Goal: Task Accomplishment & Management: Complete application form

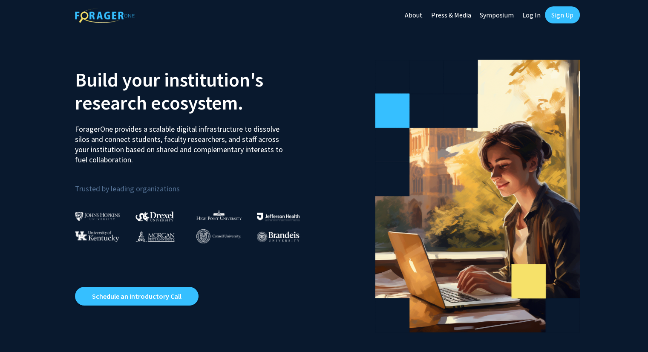
click at [565, 14] on link "Sign Up" at bounding box center [562, 14] width 35 height 17
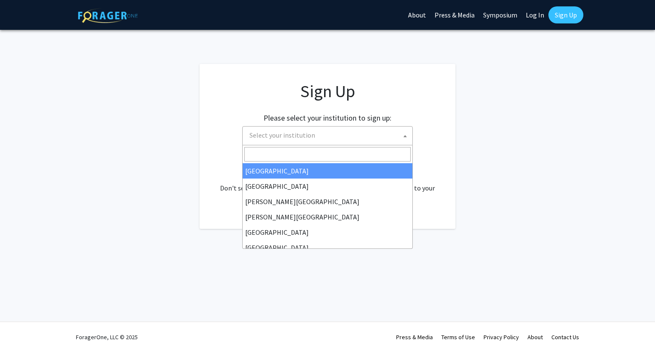
click at [357, 135] on span "Select your institution" at bounding box center [329, 135] width 166 height 17
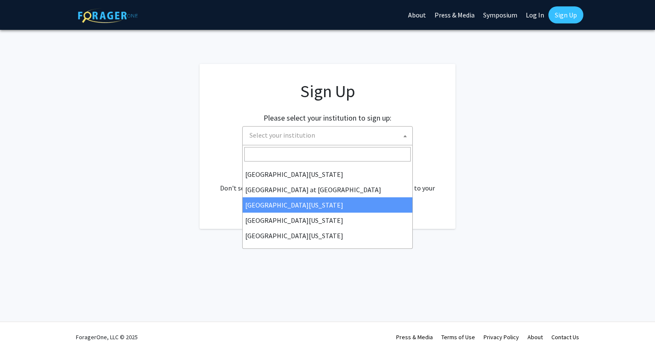
scroll to position [296, 0]
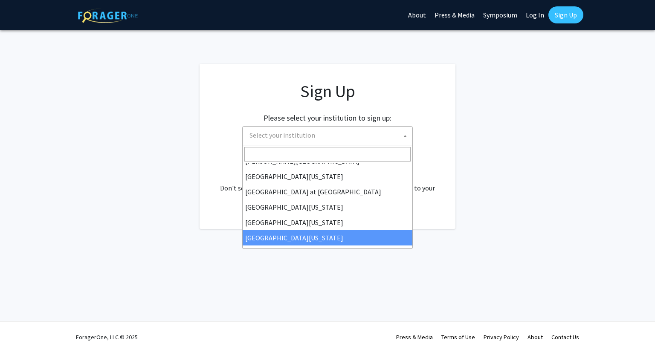
select select "33"
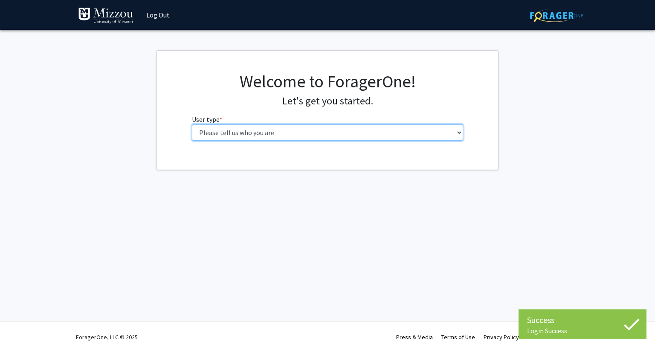
click at [300, 132] on select "Please tell us who you are Undergraduate Student Master's Student Doctoral Cand…" at bounding box center [328, 132] width 272 height 16
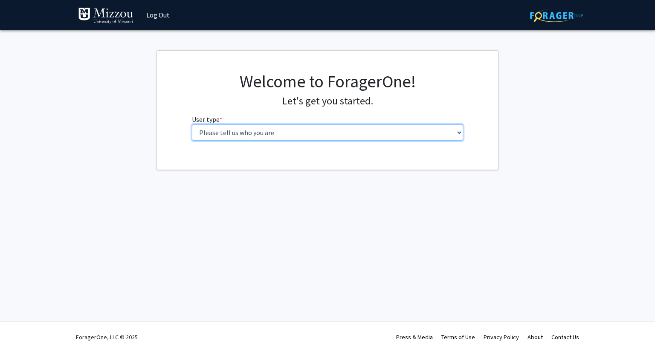
select select "1: undergrad"
click at [192, 124] on select "Please tell us who you are Undergraduate Student Master's Student Doctoral Cand…" at bounding box center [328, 132] width 272 height 16
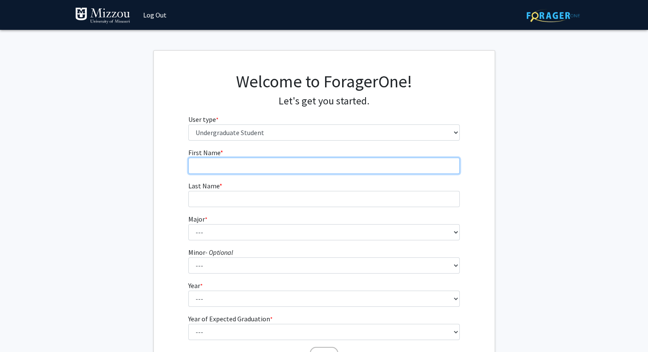
click at [260, 159] on input "First Name * required" at bounding box center [324, 166] width 272 height 16
type input "[PERSON_NAME]"
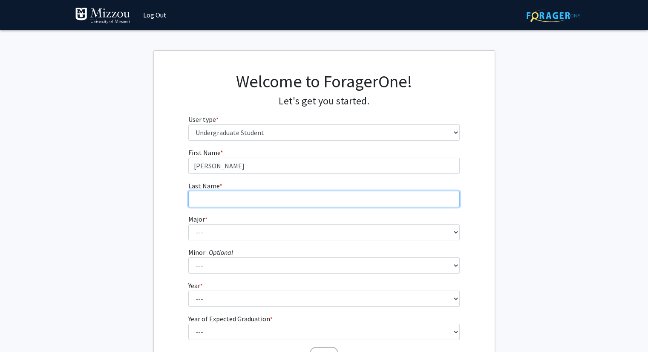
click at [232, 202] on input "Last Name * required" at bounding box center [324, 199] width 272 height 16
type input "[PERSON_NAME]"
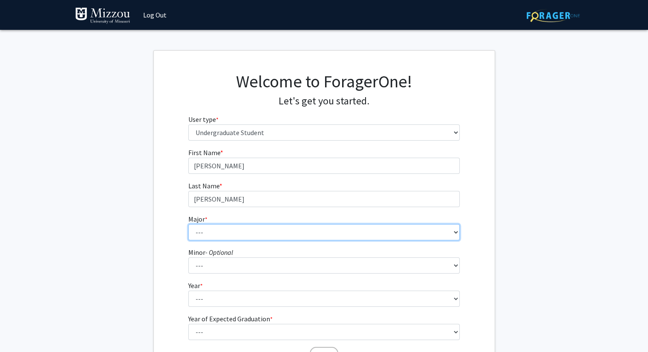
click at [208, 233] on select "--- Agribusiness Management Agricultural Education Agricultural Education: Comm…" at bounding box center [324, 232] width 272 height 16
select select "17: 2505"
click at [188, 224] on select "--- Agribusiness Management Agricultural Education Agricultural Education: Comm…" at bounding box center [324, 232] width 272 height 16
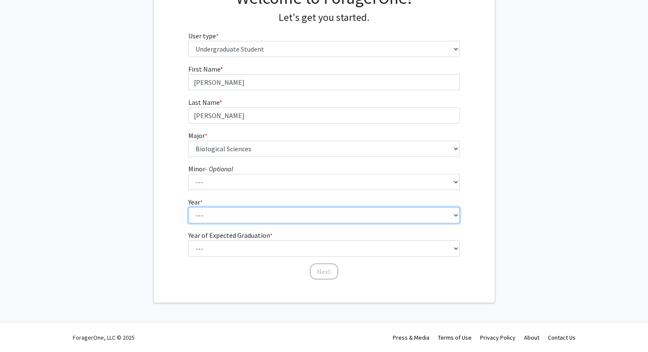
click at [211, 215] on select "--- First-year Sophomore Junior Senior Postbaccalaureate Certificate" at bounding box center [324, 215] width 272 height 16
select select "1: first-year"
click at [188, 207] on select "--- First-year Sophomore Junior Senior Postbaccalaureate Certificate" at bounding box center [324, 215] width 272 height 16
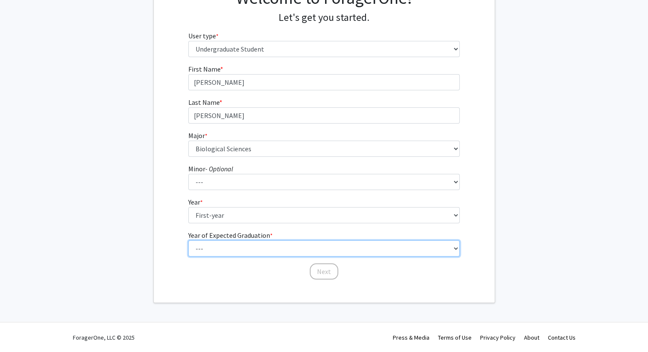
click at [219, 249] on select "--- 2025 2026 2027 2028 2029 2030 2031 2032 2033 2034" at bounding box center [324, 248] width 272 height 16
select select "5: 2029"
click at [188, 240] on select "--- 2025 2026 2027 2028 2029 2030 2031 2032 2033 2034" at bounding box center [324, 248] width 272 height 16
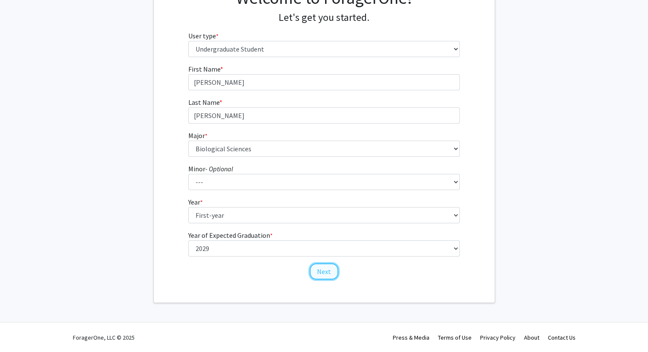
click at [323, 269] on button "Next" at bounding box center [324, 271] width 29 height 16
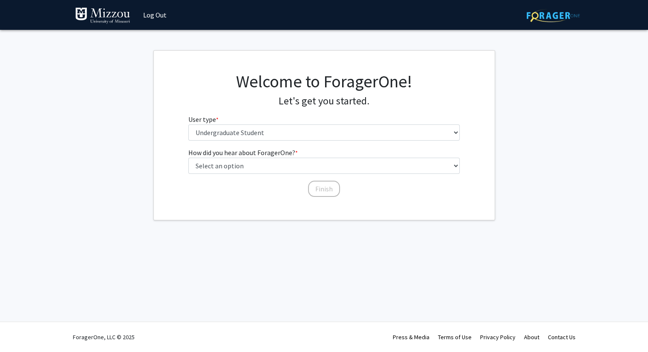
scroll to position [0, 0]
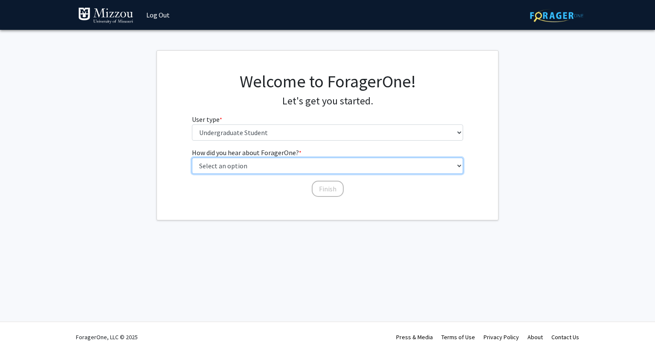
click at [292, 168] on select "Select an option Peer/student recommendation Faculty/staff recommendation Unive…" at bounding box center [328, 166] width 272 height 16
select select "4: university_email"
click at [192, 158] on select "Select an option Peer/student recommendation Faculty/staff recommendation Unive…" at bounding box center [328, 166] width 272 height 16
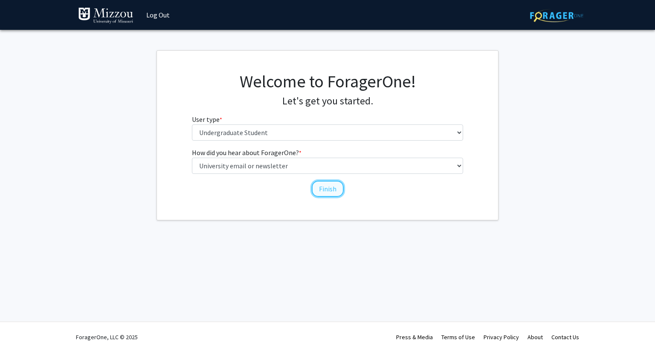
click at [331, 184] on button "Finish" at bounding box center [328, 189] width 32 height 16
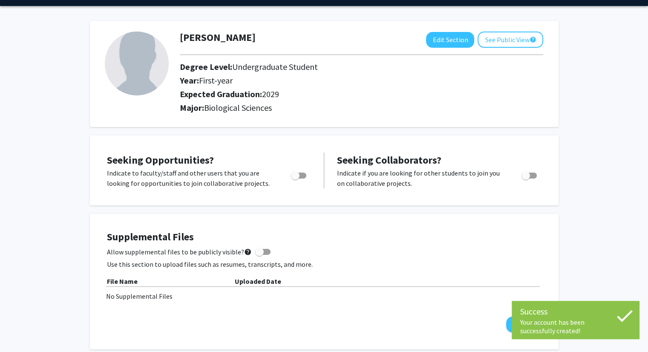
scroll to position [25, 0]
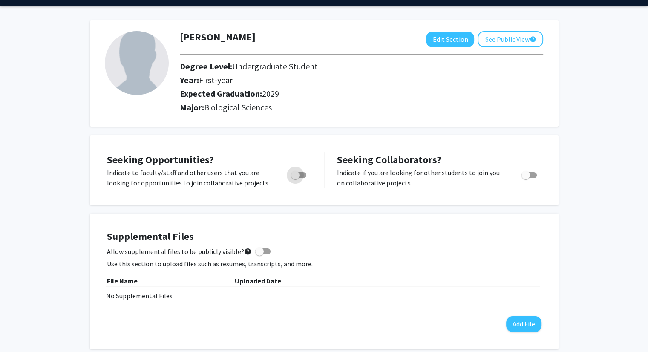
click at [297, 172] on span "Toggle" at bounding box center [295, 175] width 9 height 9
click at [295, 178] on input "Are you actively seeking opportunities?" at bounding box center [295, 178] width 0 height 0
checkbox input "true"
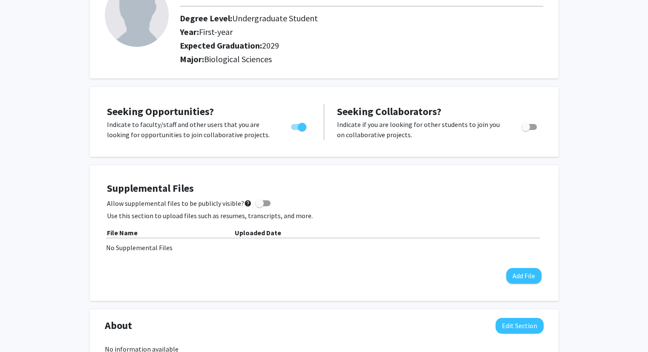
scroll to position [0, 0]
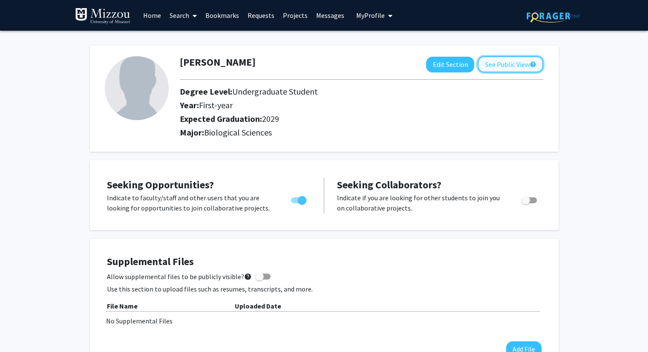
click at [499, 66] on button "See Public View help" at bounding box center [511, 64] width 66 height 16
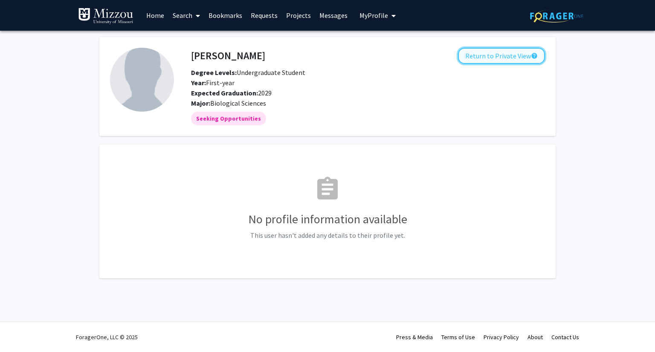
click at [485, 57] on button "Return to Private View help" at bounding box center [501, 56] width 87 height 16
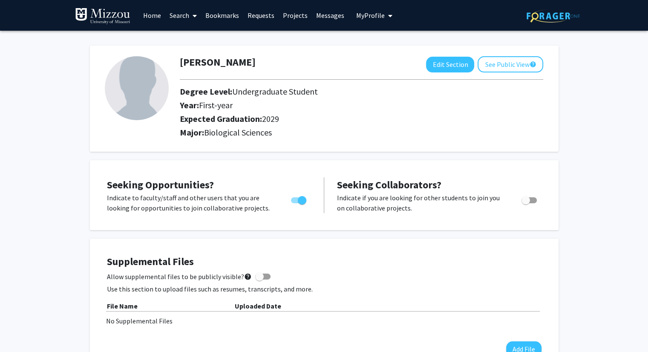
click at [177, 14] on link "Search" at bounding box center [183, 15] width 36 height 30
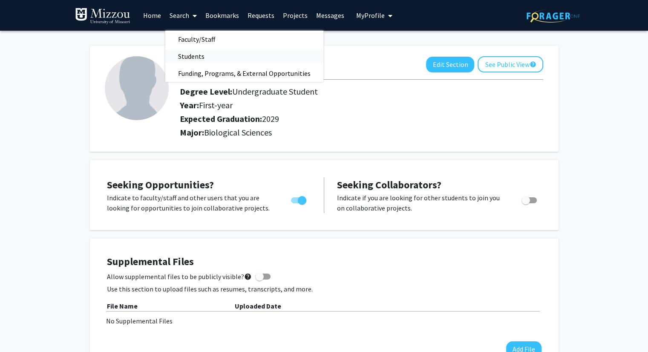
click at [195, 53] on span "Students" at bounding box center [191, 56] width 52 height 17
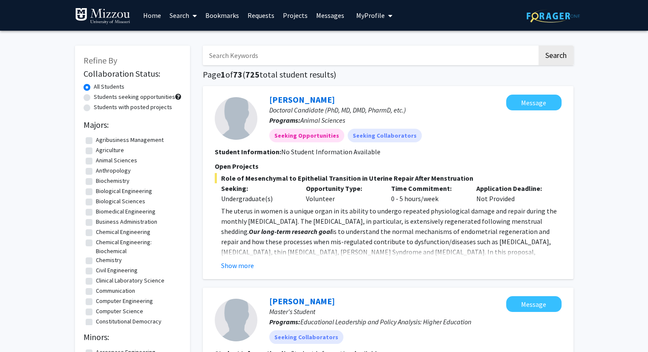
click at [182, 13] on link "Search" at bounding box center [183, 15] width 36 height 30
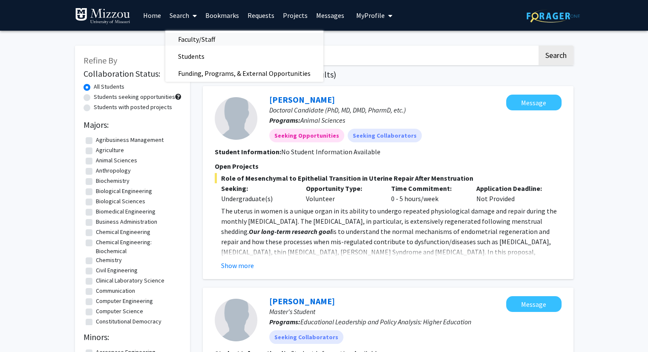
click at [195, 36] on span "Faculty/Staff" at bounding box center [196, 39] width 63 height 17
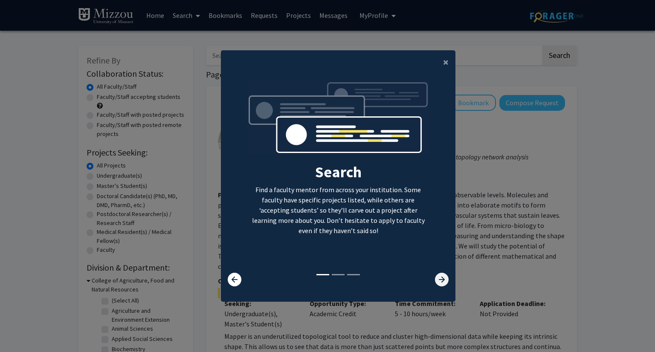
click at [437, 283] on icon at bounding box center [442, 280] width 14 height 14
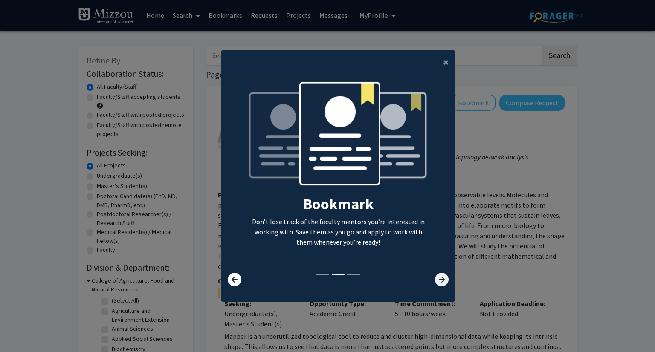
click at [437, 283] on icon at bounding box center [442, 280] width 14 height 14
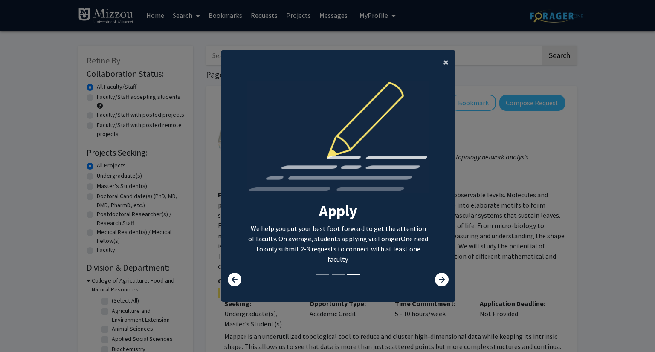
click at [443, 58] on span "×" at bounding box center [446, 61] width 6 height 13
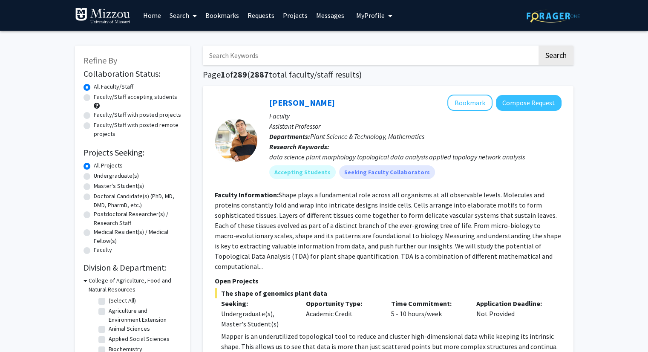
click at [94, 97] on label "Faculty/Staff accepting students" at bounding box center [136, 96] width 84 height 9
click at [94, 97] on input "Faculty/Staff accepting students" at bounding box center [97, 95] width 6 height 6
radio input "true"
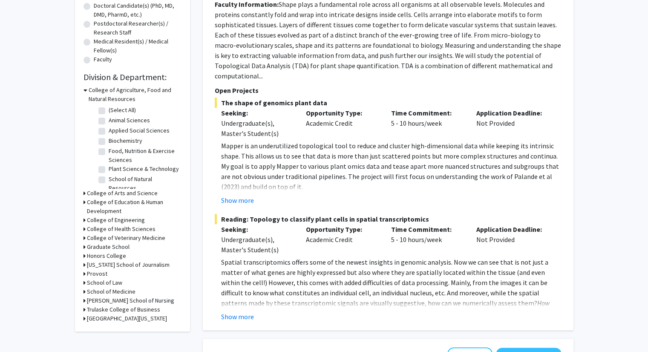
scroll to position [191, 0]
click at [84, 190] on icon at bounding box center [85, 192] width 2 height 9
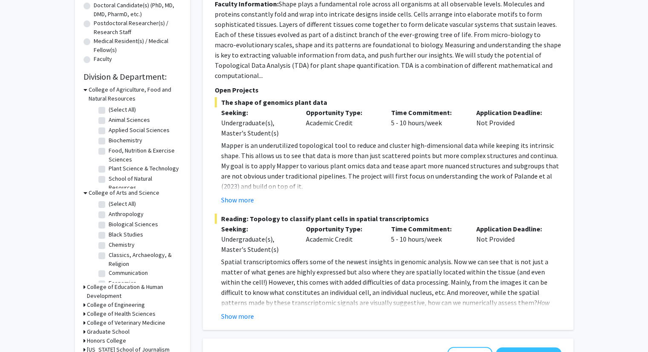
click at [109, 222] on label "Biological Sciences" at bounding box center [133, 224] width 49 height 9
click at [109, 222] on input "Biological Sciences" at bounding box center [112, 223] width 6 height 6
checkbox input "true"
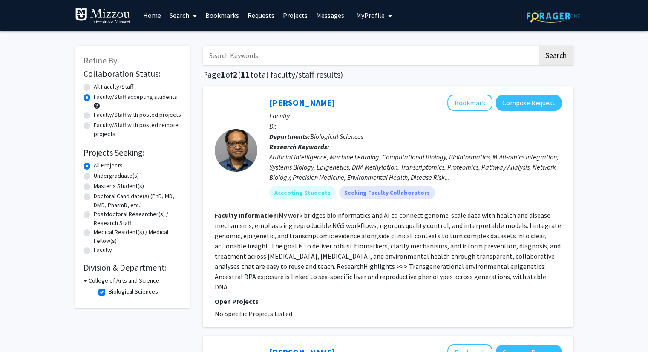
click at [109, 292] on label "Biological Sciences" at bounding box center [133, 291] width 49 height 9
click at [109, 292] on input "Biological Sciences" at bounding box center [112, 290] width 6 height 6
checkbox input "false"
